Goal: Task Accomplishment & Management: Manage account settings

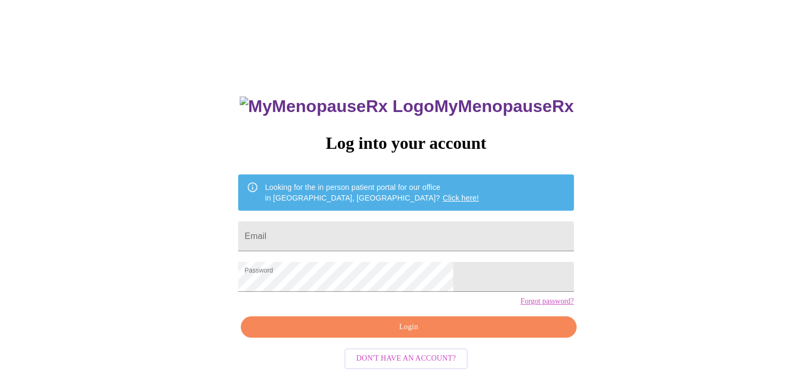
click at [433, 334] on span "Login" at bounding box center [408, 327] width 311 height 13
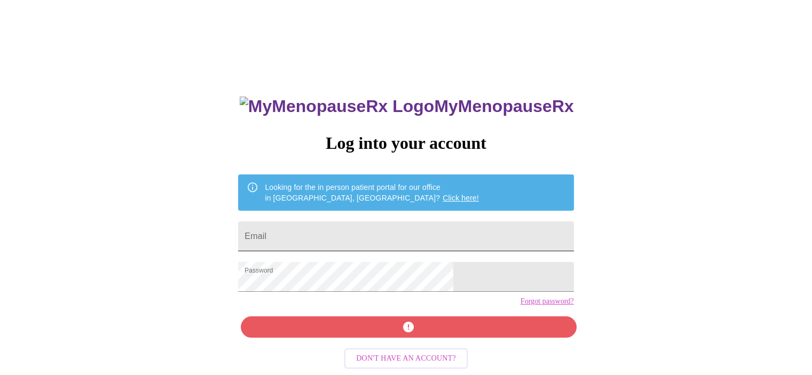
click at [318, 222] on input "Email" at bounding box center [405, 237] width 335 height 30
type input "[EMAIL_ADDRESS][DOMAIN_NAME]"
click at [447, 346] on div "MyMenopauseRx Log into your account Looking for the in person patient portal fo…" at bounding box center [405, 267] width 357 height 375
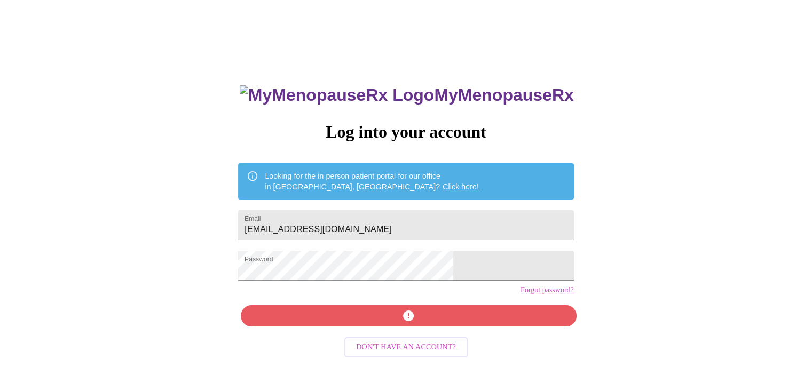
scroll to position [17, 0]
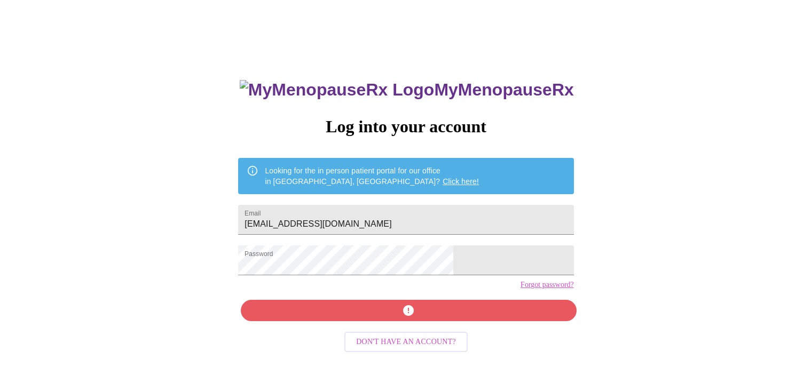
click at [447, 325] on div "MyMenopauseRx Log into your account Looking for the in person patient portal fo…" at bounding box center [405, 250] width 357 height 375
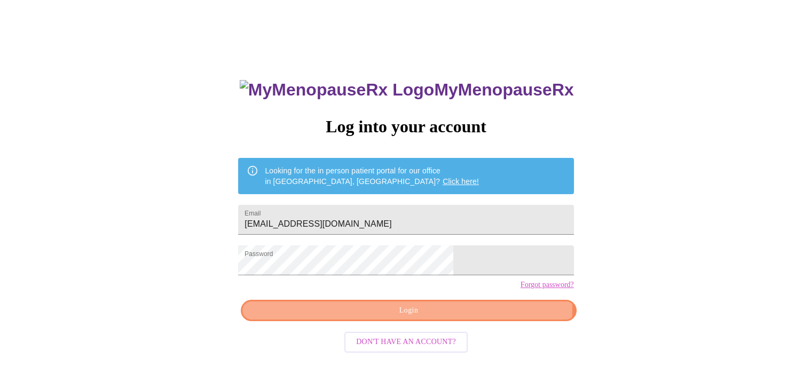
drag, startPoint x: 467, startPoint y: 327, endPoint x: 472, endPoint y: 328, distance: 6.0
click at [468, 318] on span "Login" at bounding box center [408, 310] width 311 height 13
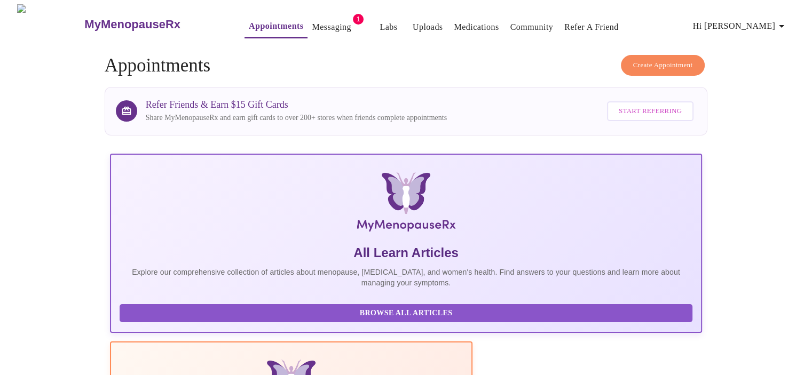
click at [312, 17] on button "Messaging" at bounding box center [331, 27] width 48 height 21
click at [312, 20] on link "Messaging" at bounding box center [331, 27] width 39 height 15
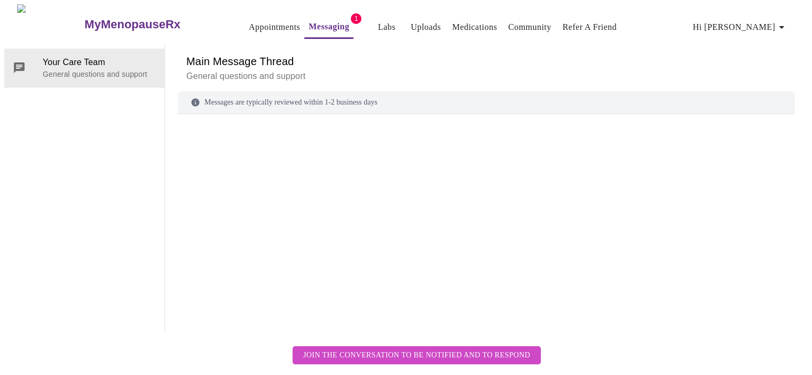
scroll to position [40, 0]
